Goal: Feedback & Contribution: Submit feedback/report problem

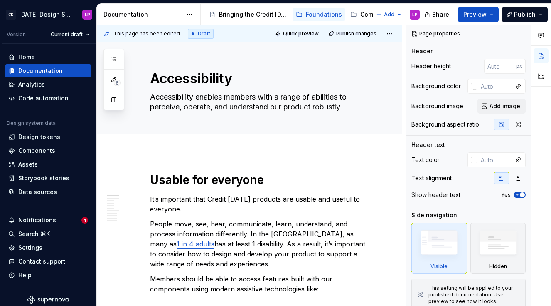
type textarea "*"
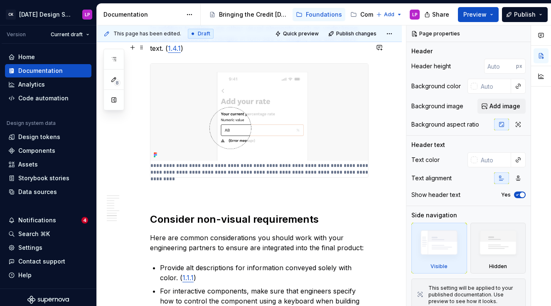
scroll to position [738, 0]
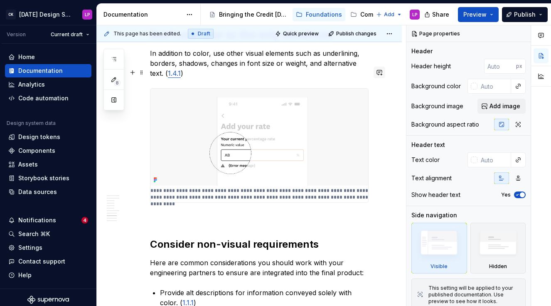
click at [385, 75] on button "button" at bounding box center [380, 73] width 12 height 12
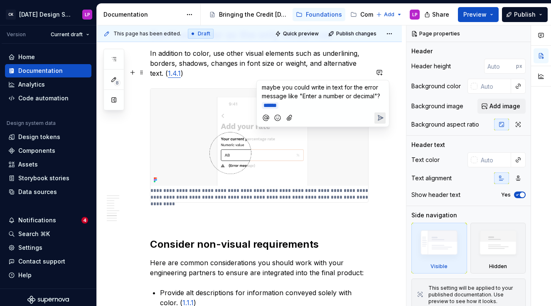
click at [380, 114] on icon "Send" at bounding box center [380, 118] width 8 height 8
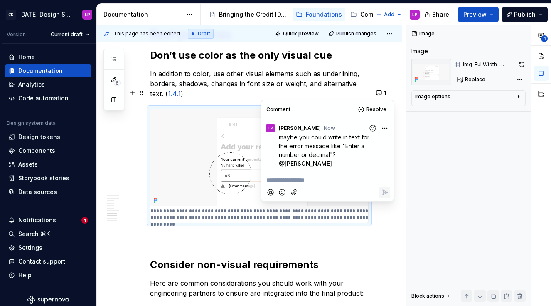
scroll to position [718, 0]
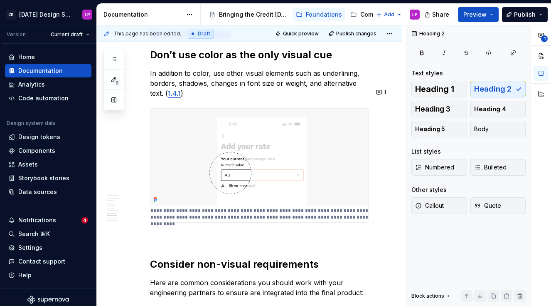
click at [266, 230] on div "Usable for everyone It’s important that Credit [DATE] products are usable and u…" at bounding box center [259, 182] width 219 height 1454
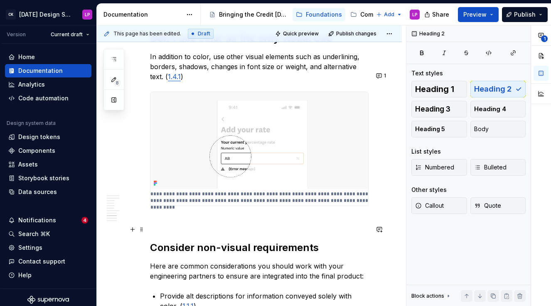
scroll to position [748, 0]
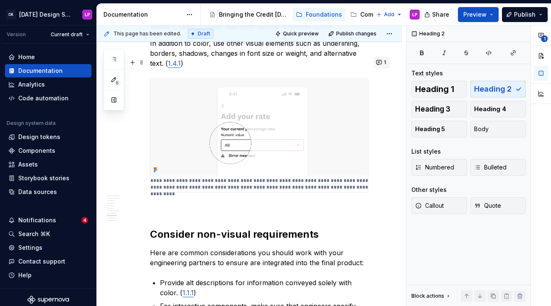
click at [382, 64] on button "1" at bounding box center [382, 63] width 16 height 12
type textarea "*"
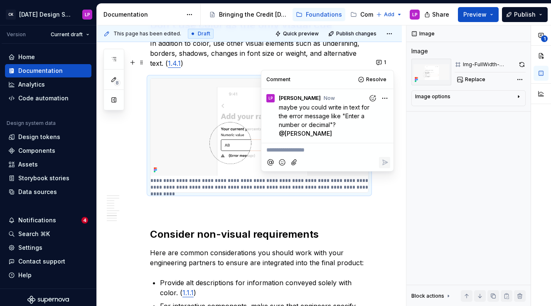
click at [288, 202] on p at bounding box center [259, 207] width 219 height 10
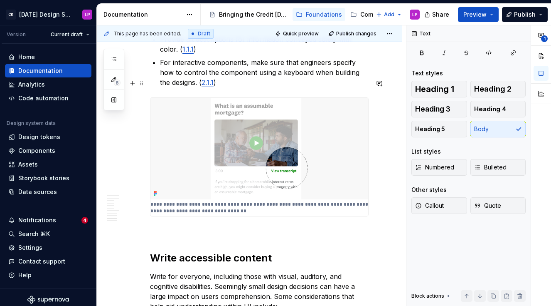
scroll to position [986, 0]
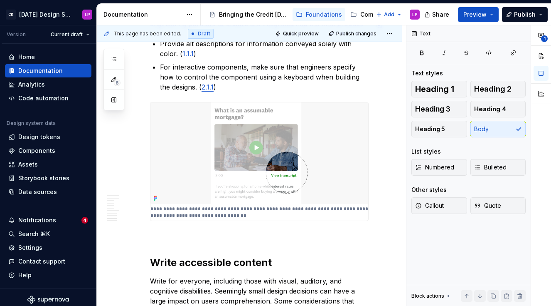
type textarea "*"
